Goal: Information Seeking & Learning: Check status

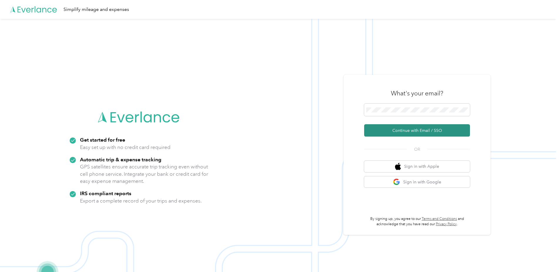
click at [417, 129] on button "Continue with Email / SSO" at bounding box center [417, 130] width 106 height 12
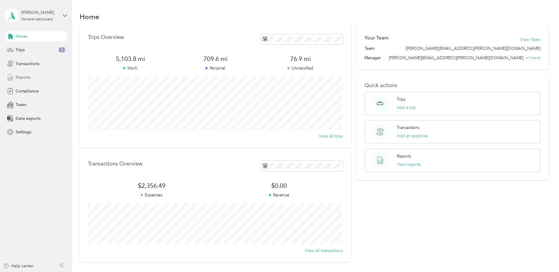
click at [22, 76] on span "Reports" at bounding box center [23, 77] width 15 height 6
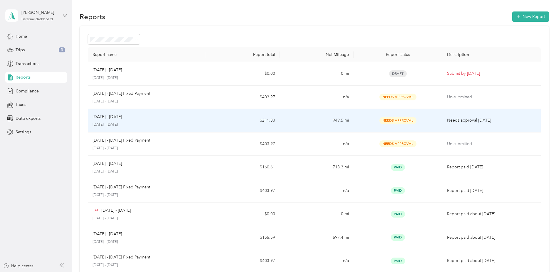
click at [168, 121] on div "[DATE] - [DATE] [DATE] - [DATE]" at bounding box center [147, 121] width 109 height 14
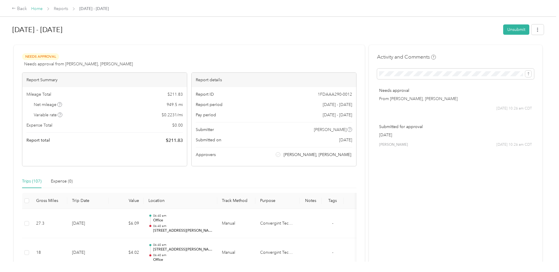
click at [35, 9] on link "Home" at bounding box center [36, 8] width 11 height 5
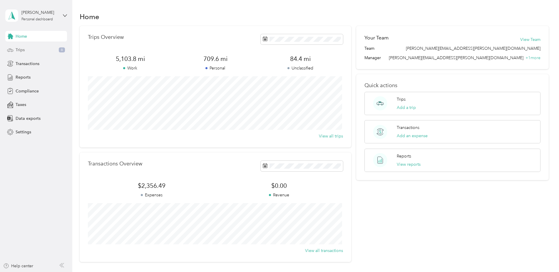
click at [21, 51] on span "Trips" at bounding box center [20, 50] width 9 height 6
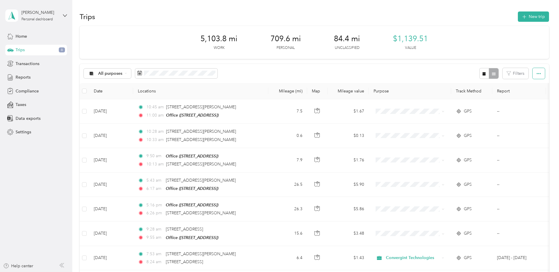
click at [537, 75] on icon "button" at bounding box center [539, 73] width 4 height 4
click at [521, 74] on button "Filters" at bounding box center [516, 73] width 26 height 11
click at [494, 75] on div at bounding box center [489, 73] width 19 height 11
click at [493, 74] on div at bounding box center [489, 73] width 19 height 11
click at [19, 48] on span "Trips" at bounding box center [20, 50] width 9 height 6
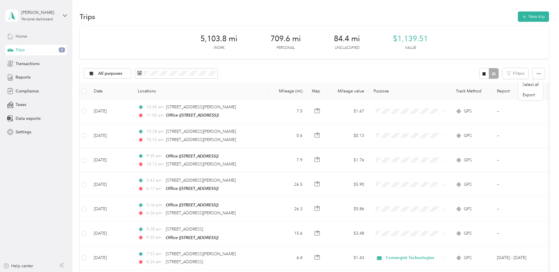
click at [17, 37] on span "Home" at bounding box center [21, 36] width 11 height 6
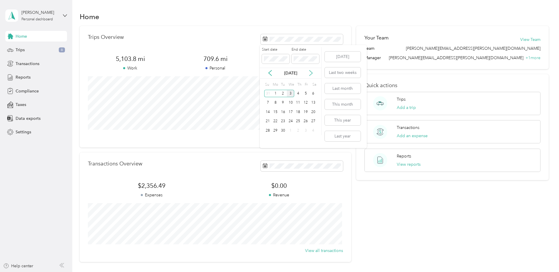
click at [312, 73] on icon at bounding box center [311, 73] width 3 height 5
click at [267, 73] on icon at bounding box center [270, 73] width 6 height 6
click at [271, 73] on icon at bounding box center [270, 73] width 6 height 6
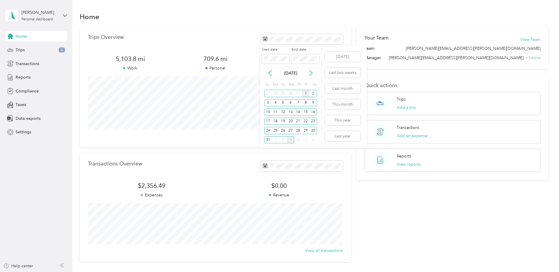
click at [306, 94] on div "1" at bounding box center [306, 93] width 8 height 7
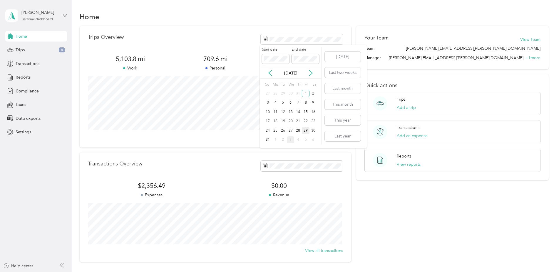
click at [307, 130] on div "29" at bounding box center [306, 130] width 8 height 7
click at [23, 75] on span "Reports" at bounding box center [23, 77] width 15 height 6
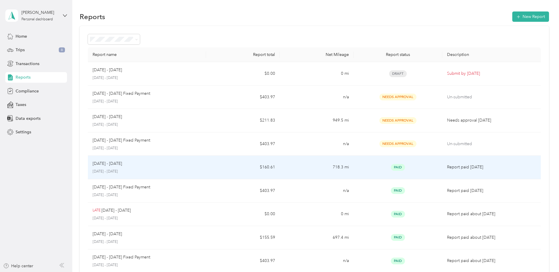
click at [138, 164] on div "[DATE] - [DATE]" at bounding box center [147, 163] width 109 height 6
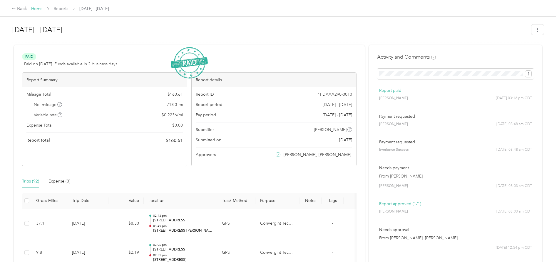
click at [35, 8] on link "Home" at bounding box center [36, 8] width 11 height 5
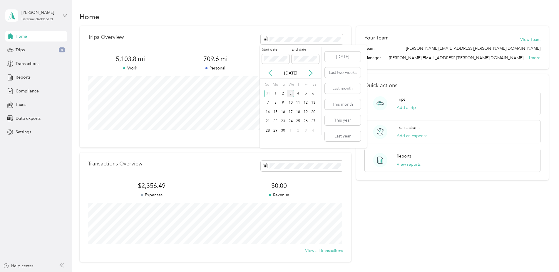
click at [271, 73] on icon at bounding box center [270, 73] width 6 height 6
click at [313, 74] on icon at bounding box center [311, 73] width 3 height 5
click at [283, 95] on div "1" at bounding box center [283, 93] width 8 height 7
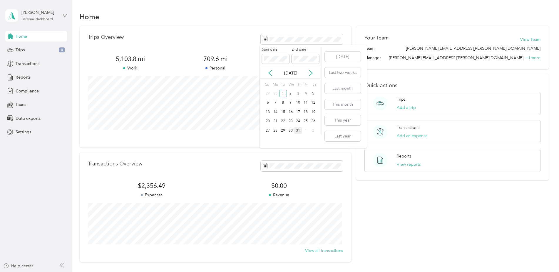
click at [299, 132] on div "31" at bounding box center [298, 130] width 8 height 7
